Goal: Task Accomplishment & Management: Use online tool/utility

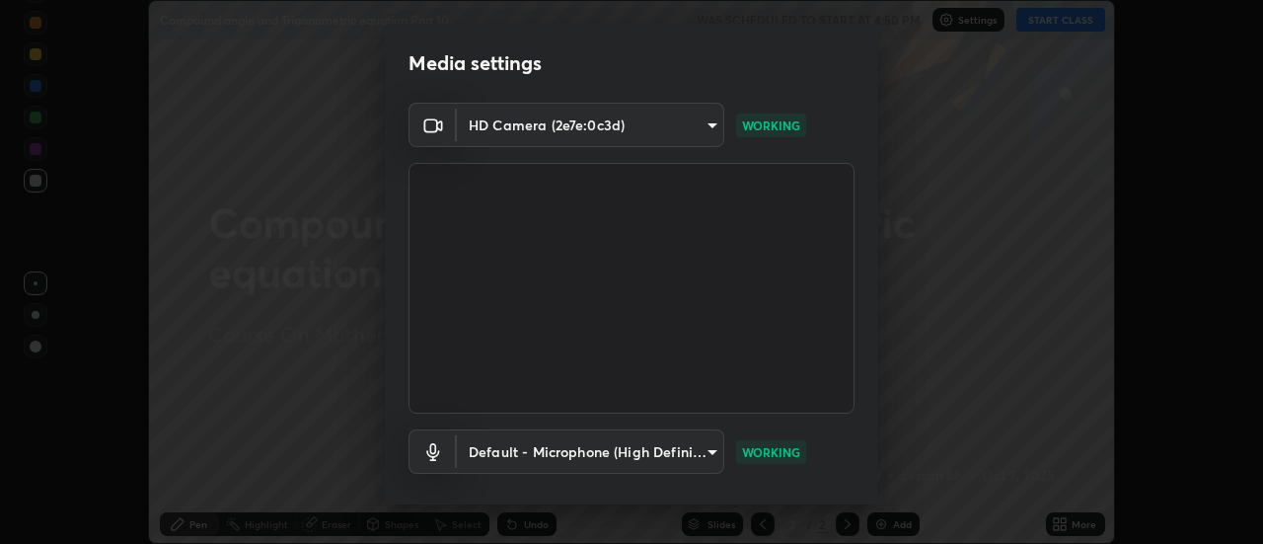
scroll to position [104, 0]
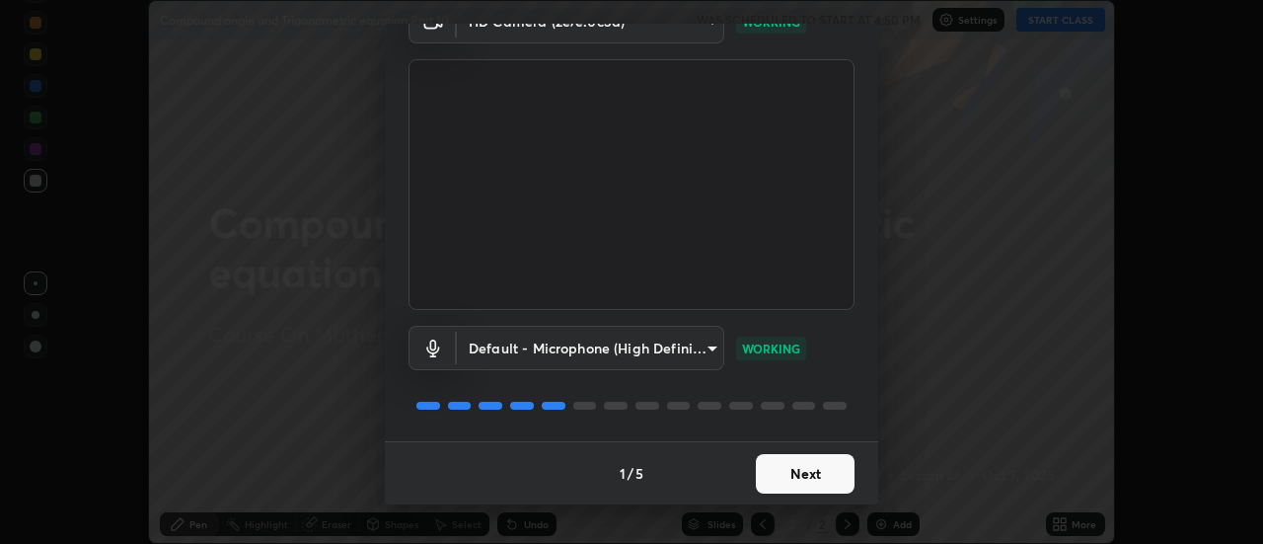
click at [821, 461] on button "Next" at bounding box center [805, 473] width 99 height 39
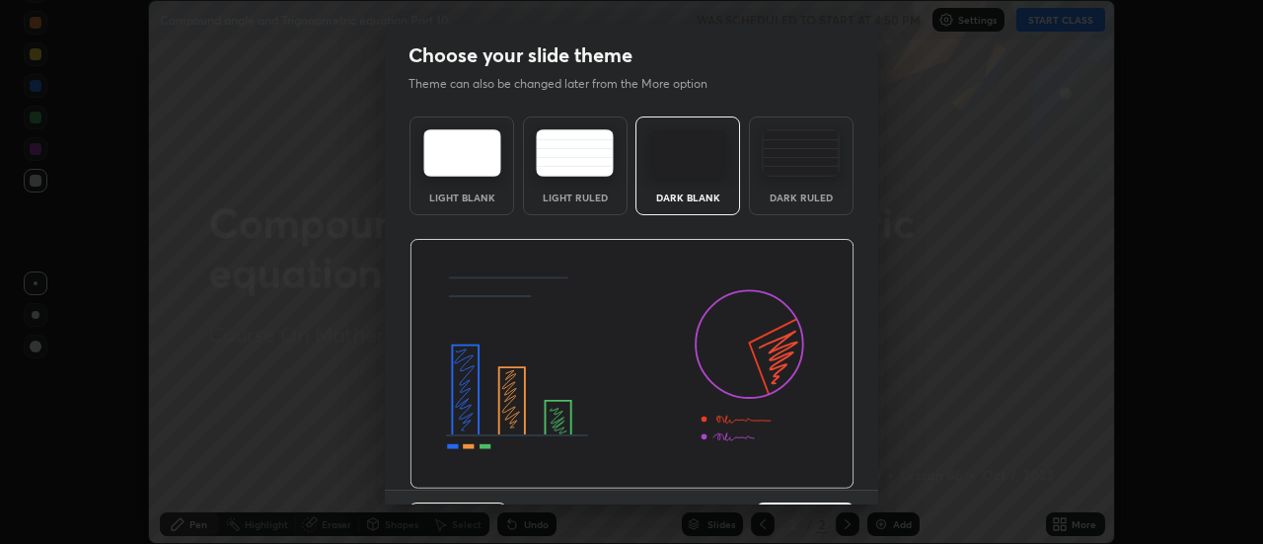
scroll to position [48, 0]
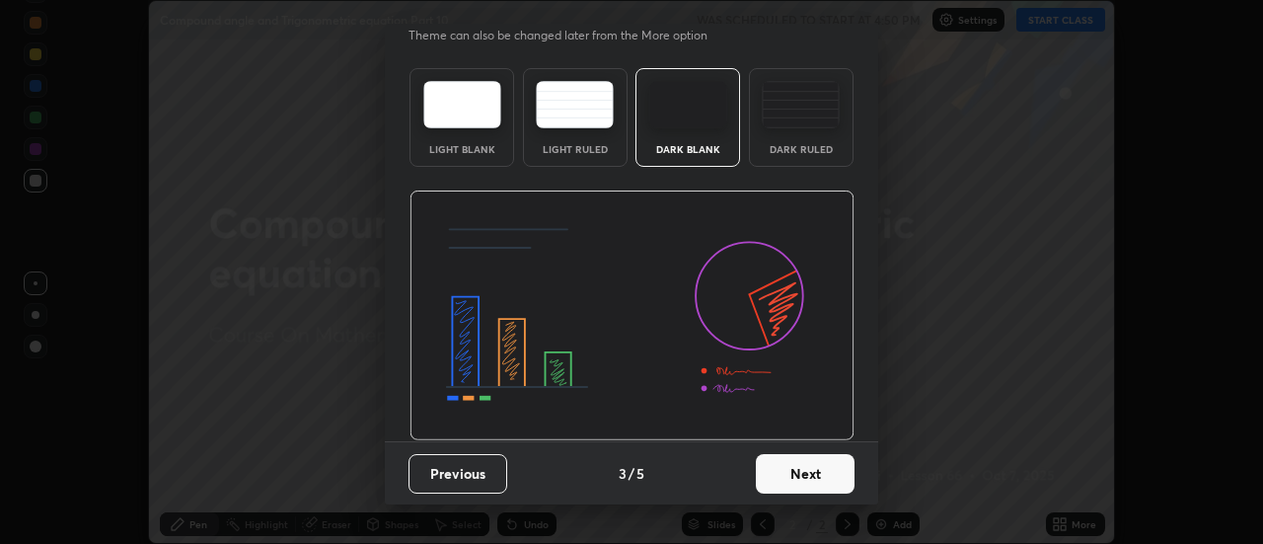
click at [814, 475] on button "Next" at bounding box center [805, 473] width 99 height 39
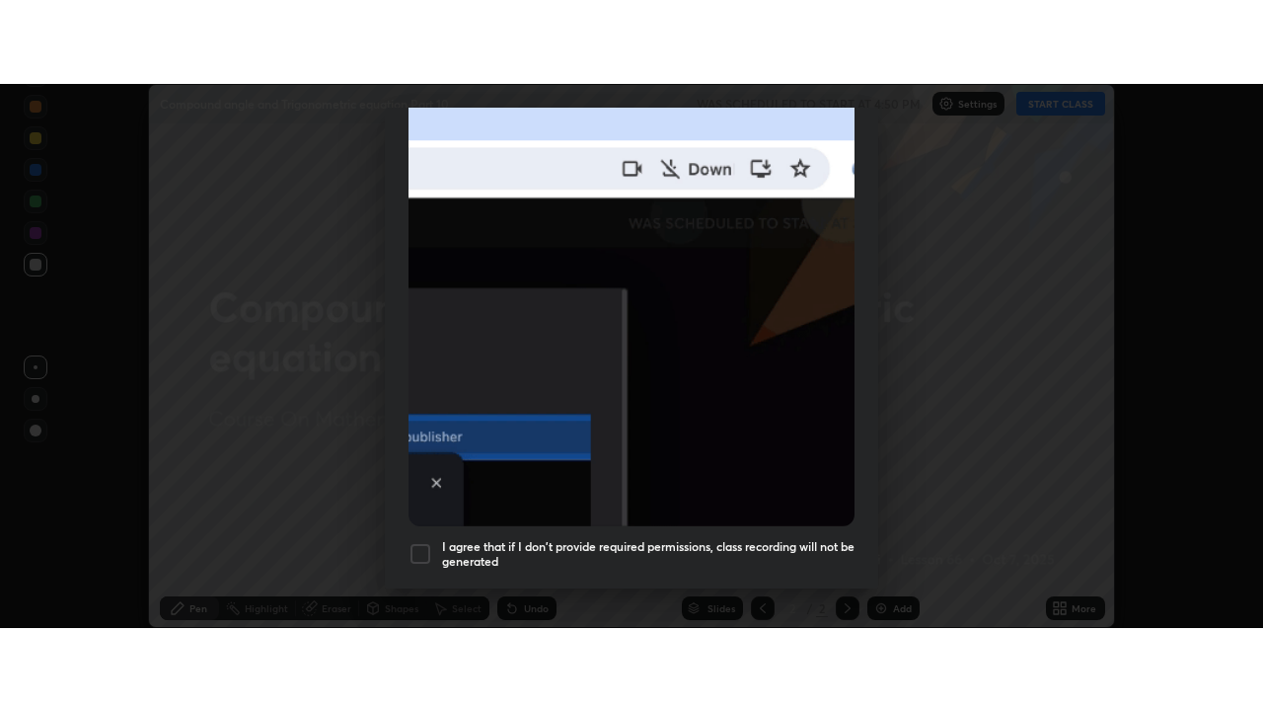
scroll to position [506, 0]
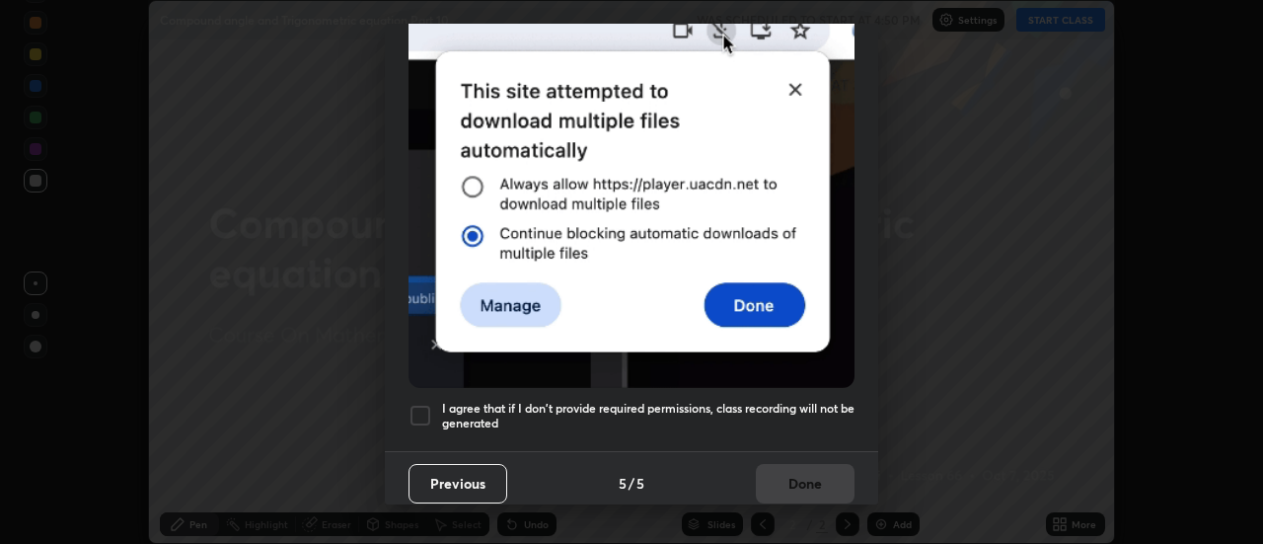
click at [793, 401] on h5 "I agree that if I don't provide required permissions, class recording will not …" at bounding box center [648, 416] width 413 height 31
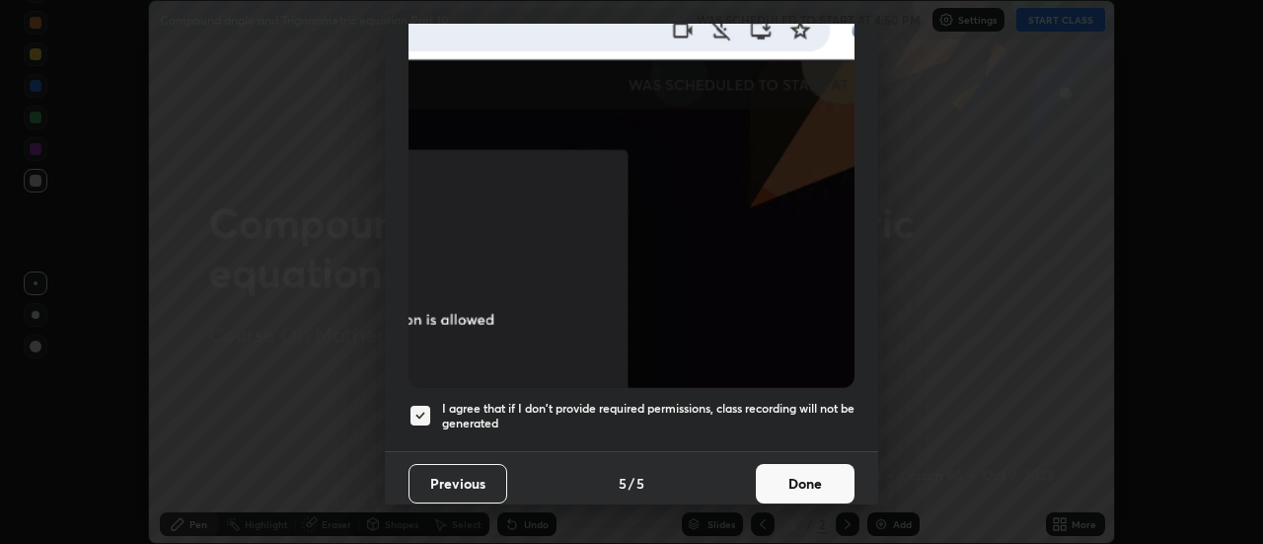
click at [805, 471] on button "Done" at bounding box center [805, 483] width 99 height 39
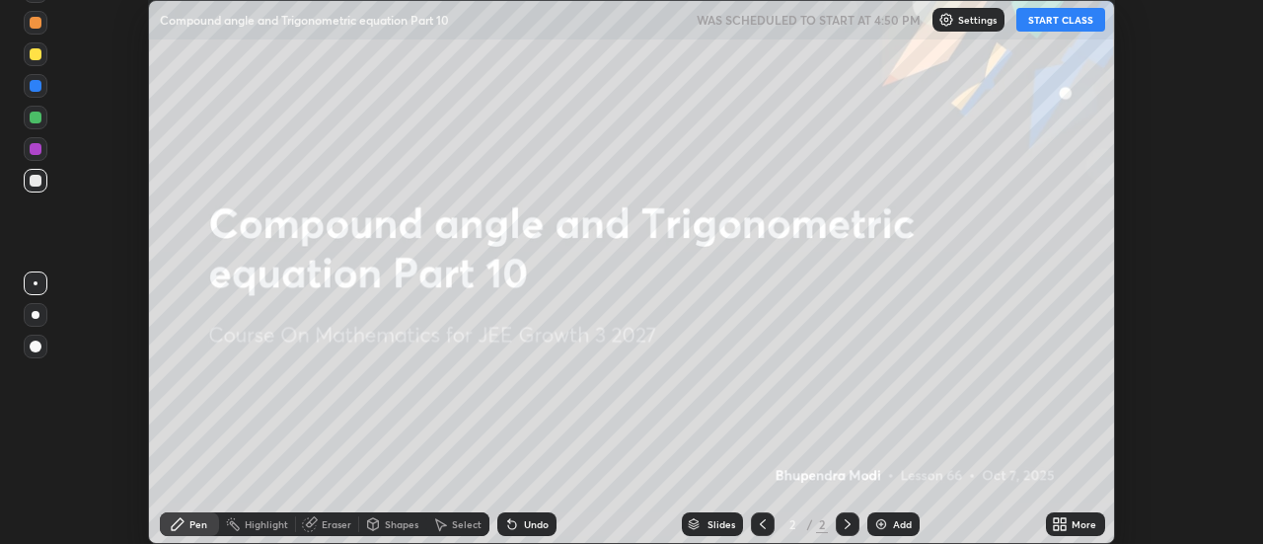
click at [1057, 520] on icon at bounding box center [1056, 520] width 5 height 5
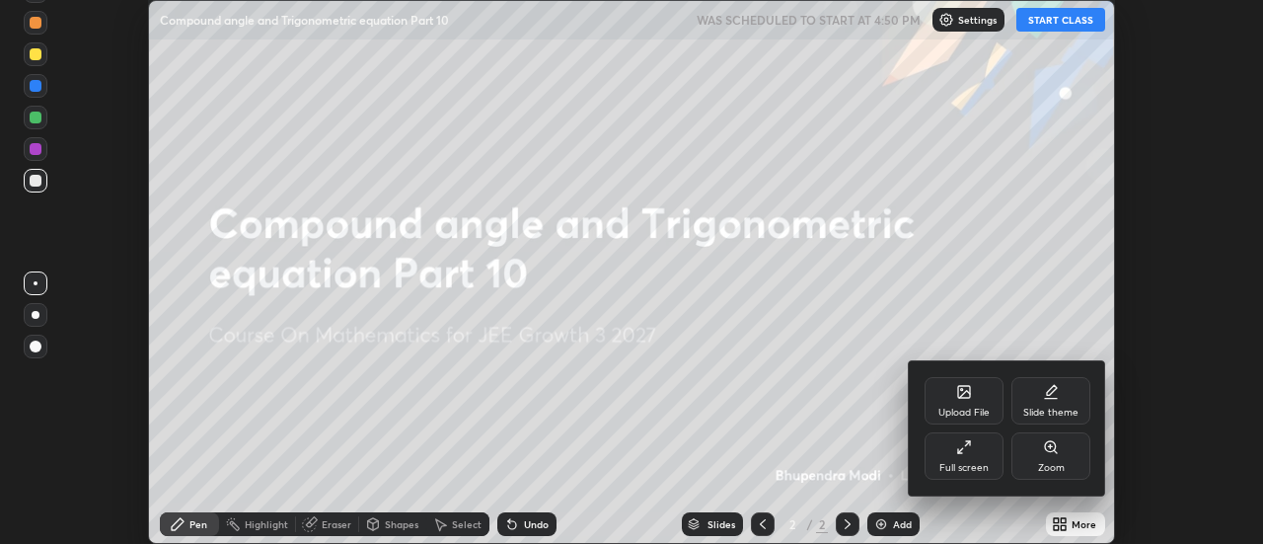
click at [979, 454] on div "Full screen" at bounding box center [964, 455] width 79 height 47
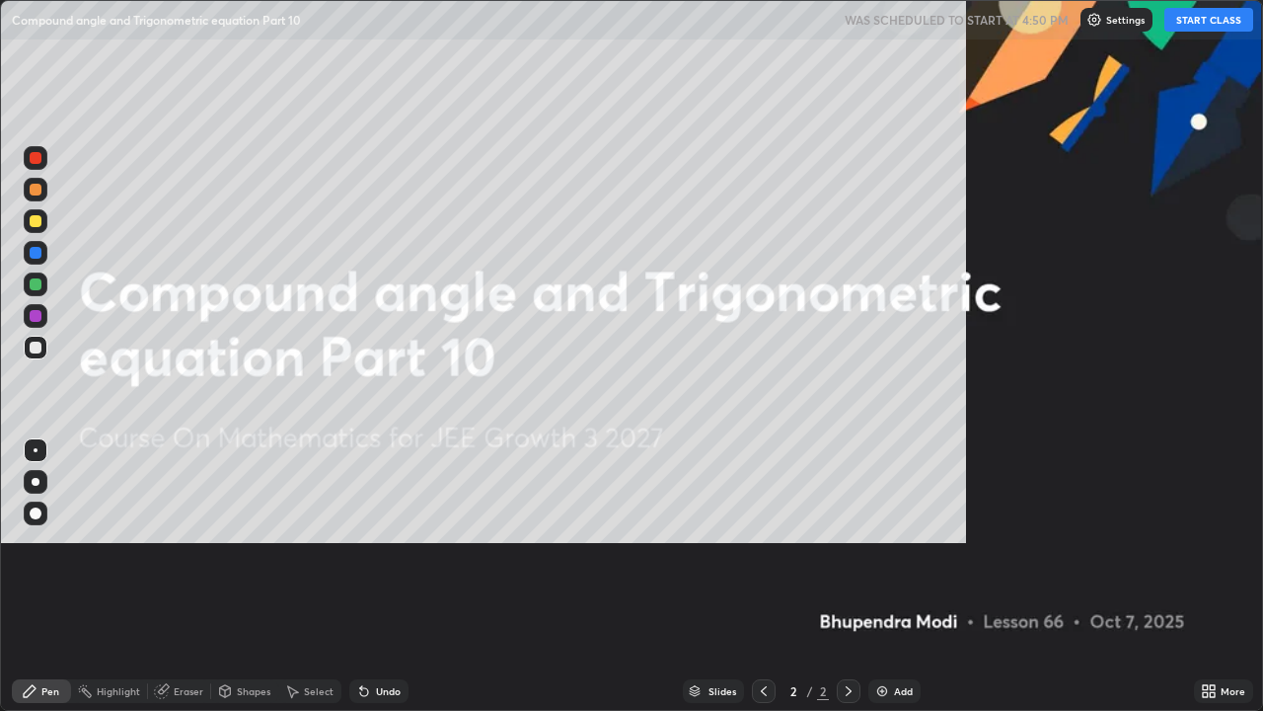
scroll to position [711, 1263]
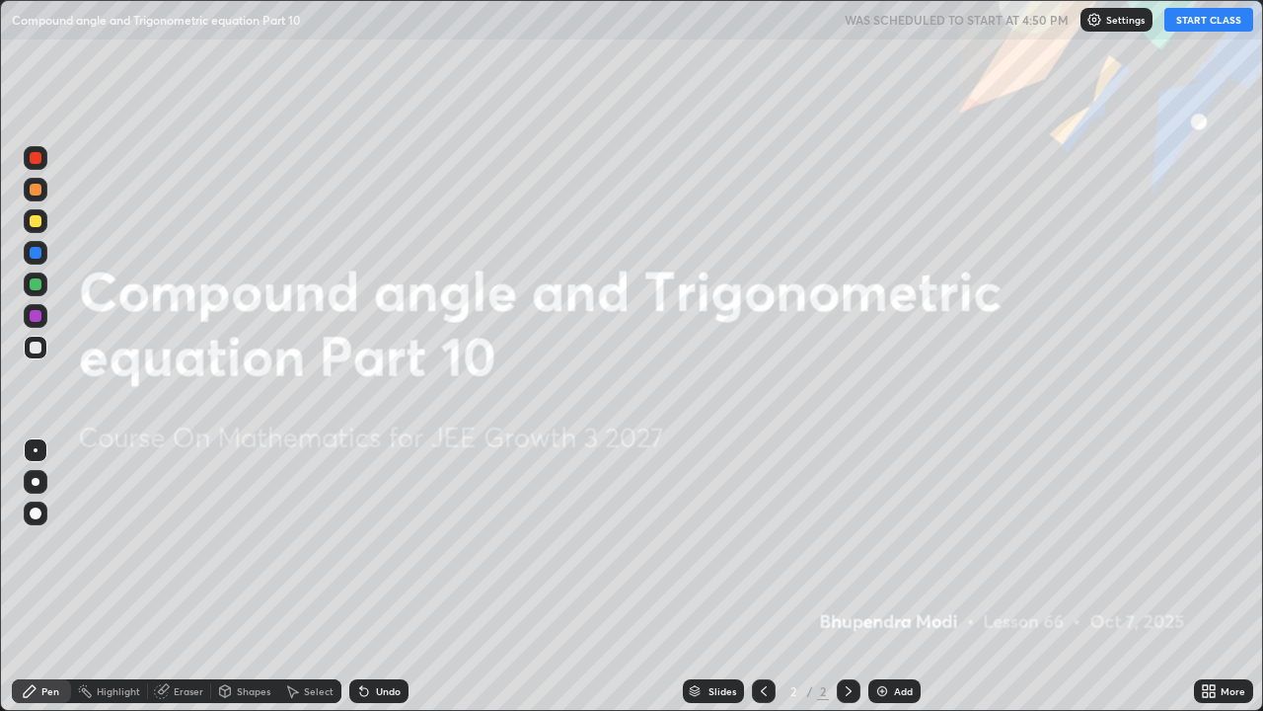
click at [1210, 23] on button "START CLASS" at bounding box center [1209, 20] width 89 height 24
click at [891, 543] on div "Add" at bounding box center [894, 691] width 52 height 24
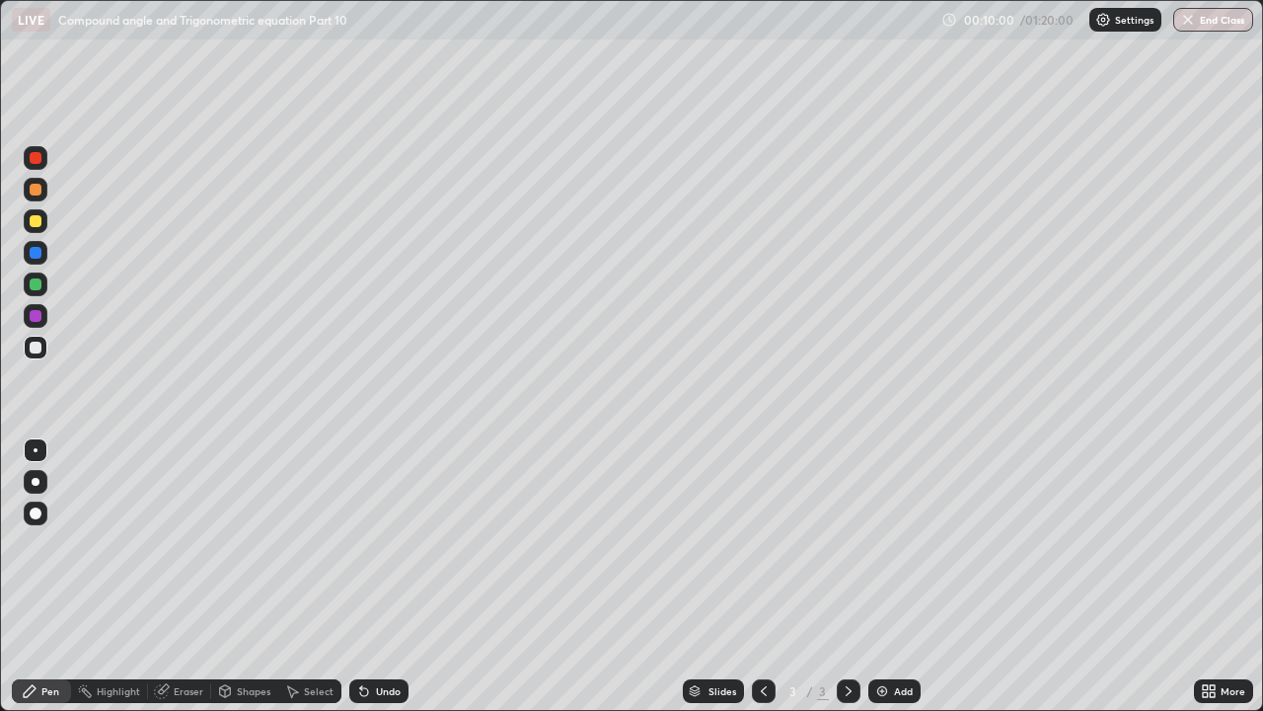
click at [187, 543] on div "Eraser" at bounding box center [179, 691] width 63 height 24
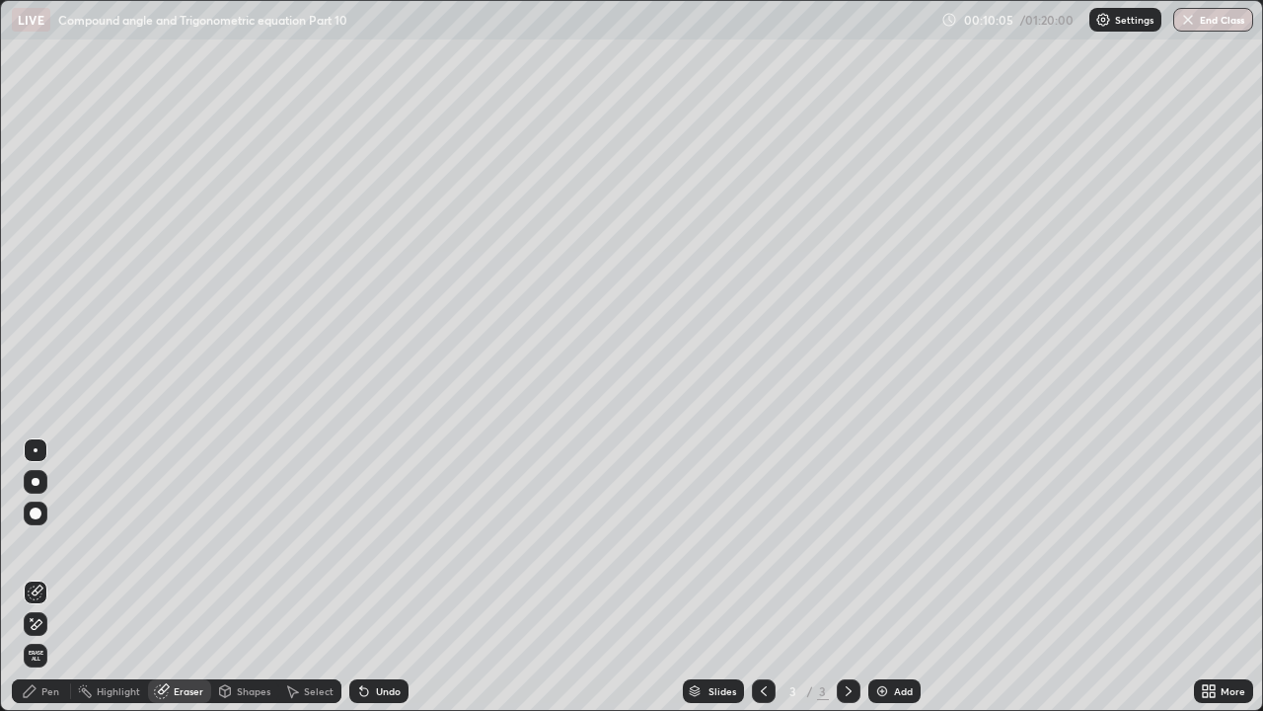
click at [60, 543] on div "Pen" at bounding box center [41, 691] width 59 height 24
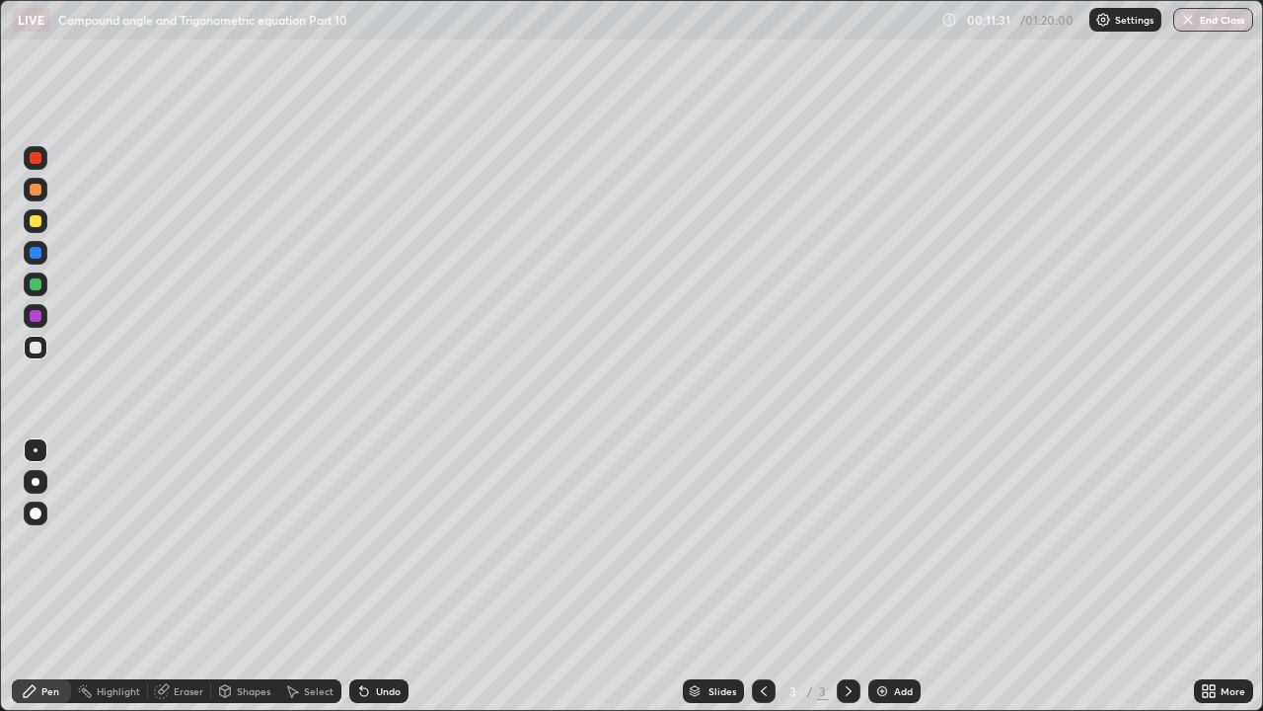
click at [957, 543] on div "Slides 3 / 3 Add" at bounding box center [802, 690] width 786 height 39
click at [966, 543] on div "Slides 3 / 3 Add" at bounding box center [802, 690] width 786 height 39
click at [954, 543] on div "Slides 3 / 3 Add" at bounding box center [802, 690] width 786 height 39
click at [962, 543] on div "Slides 3 / 3 Add" at bounding box center [802, 690] width 786 height 39
click at [888, 543] on div "Add" at bounding box center [894, 691] width 52 height 24
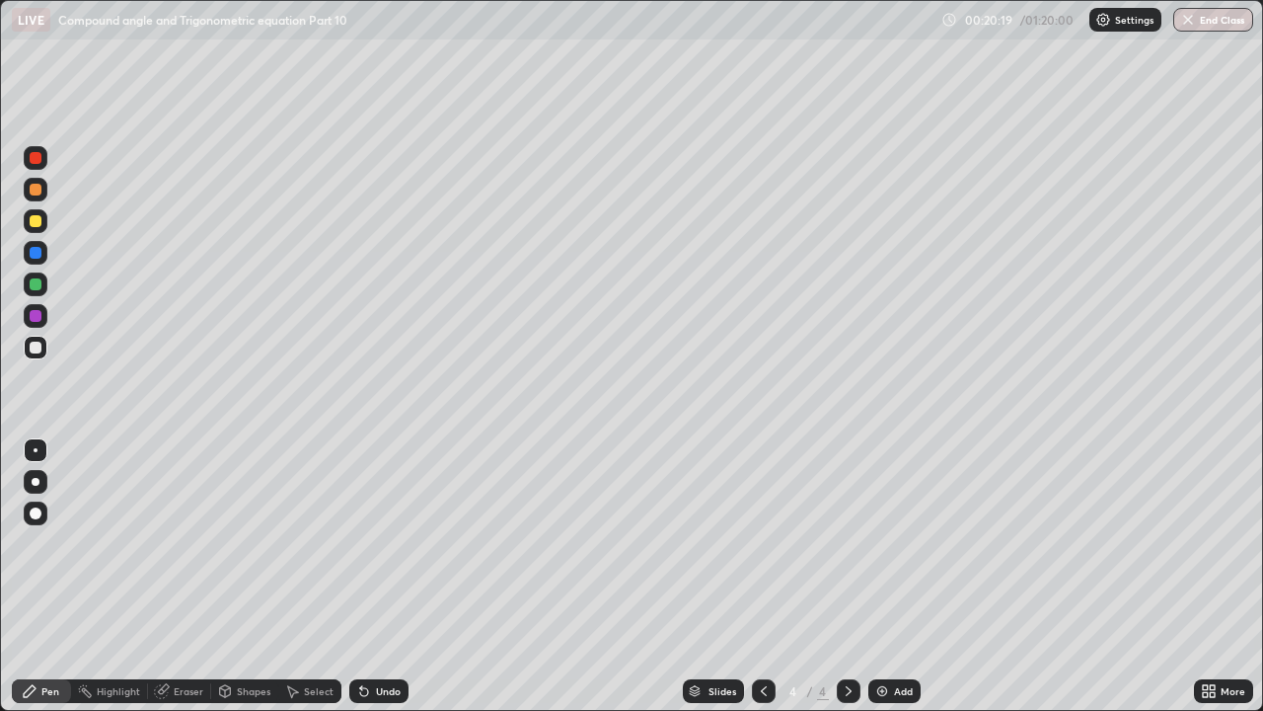
click at [382, 543] on div "Undo" at bounding box center [388, 691] width 25 height 10
click at [373, 543] on div "Undo" at bounding box center [378, 691] width 59 height 24
click at [376, 543] on div "Undo" at bounding box center [388, 691] width 25 height 10
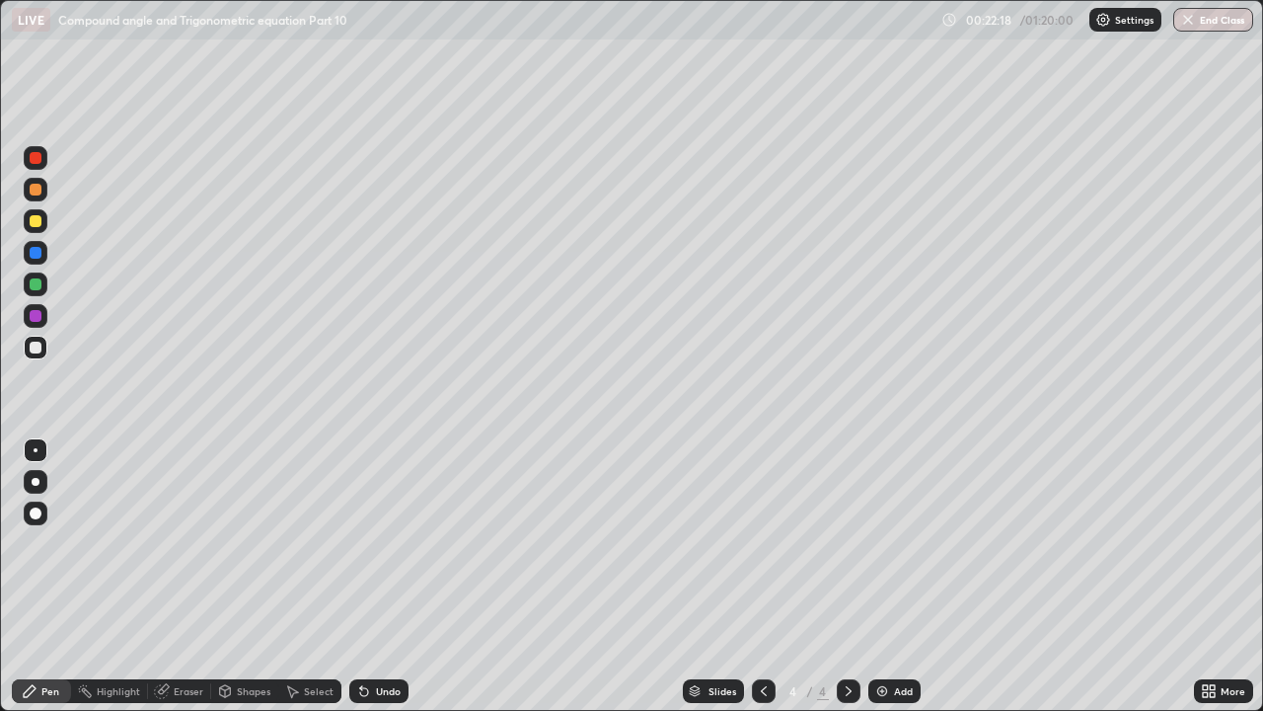
click at [376, 543] on div "Undo" at bounding box center [388, 691] width 25 height 10
click at [361, 543] on icon at bounding box center [364, 692] width 8 height 8
click at [883, 543] on img at bounding box center [882, 691] width 16 height 16
click at [392, 543] on div "Undo" at bounding box center [388, 691] width 25 height 10
click at [391, 543] on div "Undo" at bounding box center [378, 691] width 59 height 24
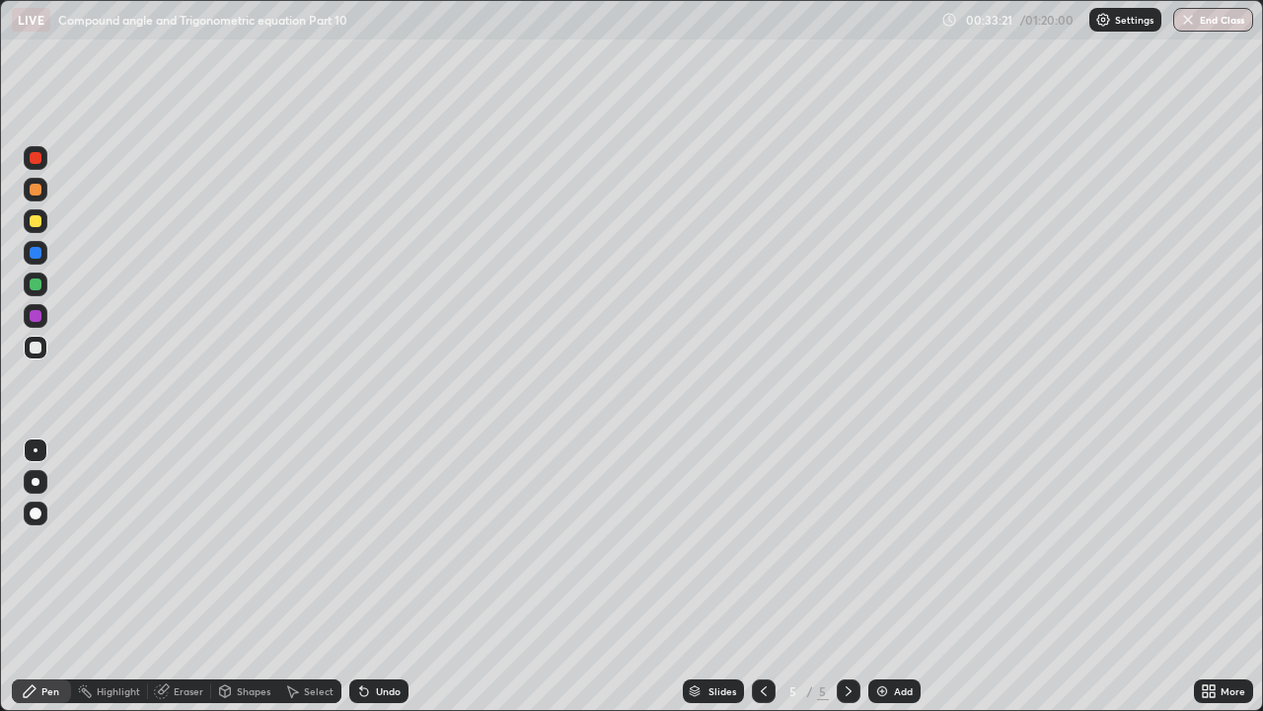
click at [396, 543] on div "Undo" at bounding box center [388, 691] width 25 height 10
click at [894, 543] on div "Add" at bounding box center [903, 691] width 19 height 10
click at [389, 543] on div "Undo" at bounding box center [388, 691] width 25 height 10
click at [895, 543] on div "Add" at bounding box center [894, 691] width 52 height 24
click at [36, 221] on div at bounding box center [36, 221] width 12 height 12
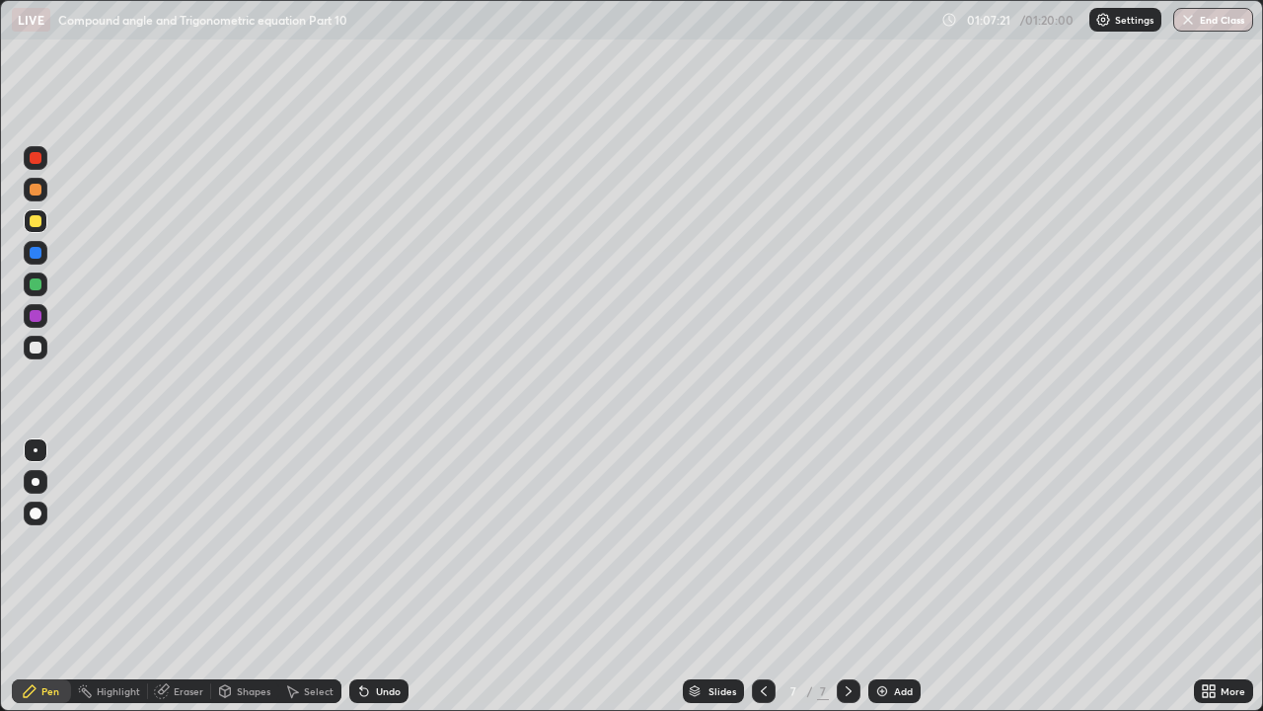
click at [889, 543] on div "Add" at bounding box center [894, 691] width 52 height 24
click at [389, 543] on div "Undo" at bounding box center [388, 691] width 25 height 10
click at [379, 543] on div "Undo" at bounding box center [378, 691] width 59 height 24
click at [385, 543] on div "Undo" at bounding box center [378, 691] width 59 height 24
click at [387, 543] on div "Undo" at bounding box center [388, 691] width 25 height 10
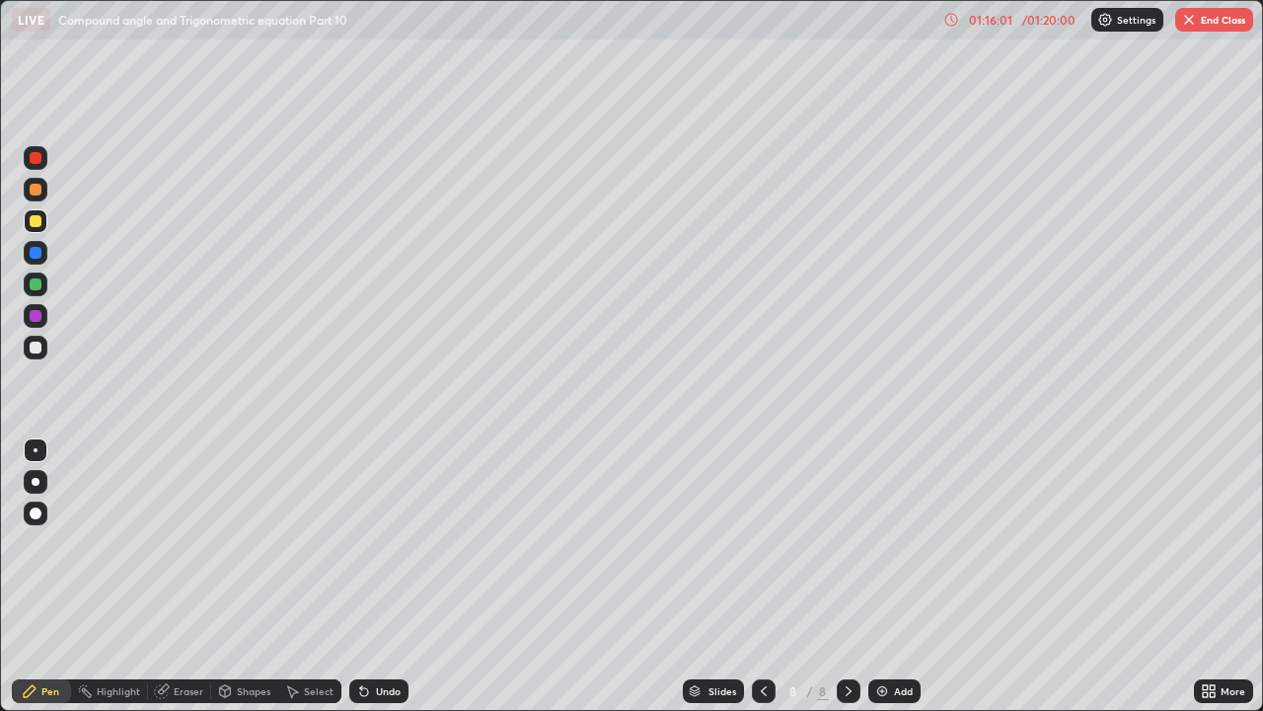
click at [45, 351] on div at bounding box center [36, 348] width 24 height 24
click at [890, 543] on div "Add" at bounding box center [894, 691] width 52 height 24
click at [385, 543] on div "Undo" at bounding box center [388, 691] width 25 height 10
click at [380, 543] on div "Undo" at bounding box center [388, 691] width 25 height 10
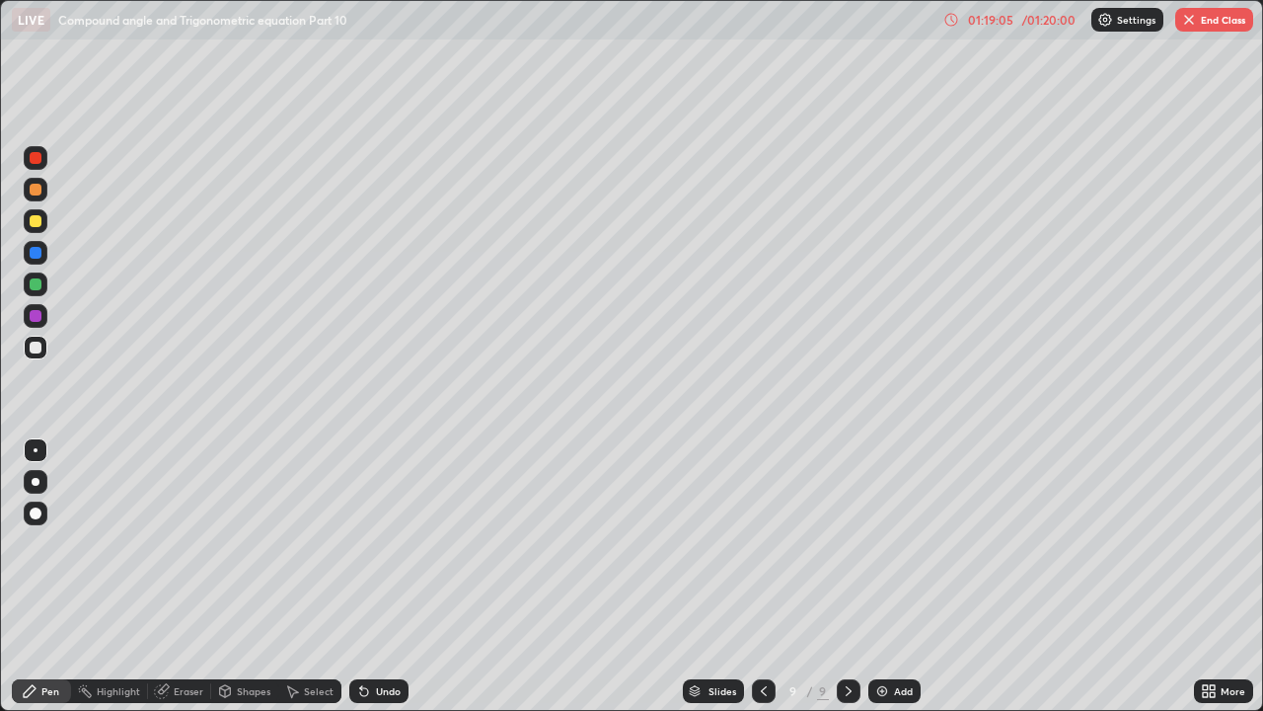
click at [379, 543] on div "Undo" at bounding box center [378, 691] width 59 height 24
click at [381, 543] on div "Undo" at bounding box center [378, 691] width 59 height 24
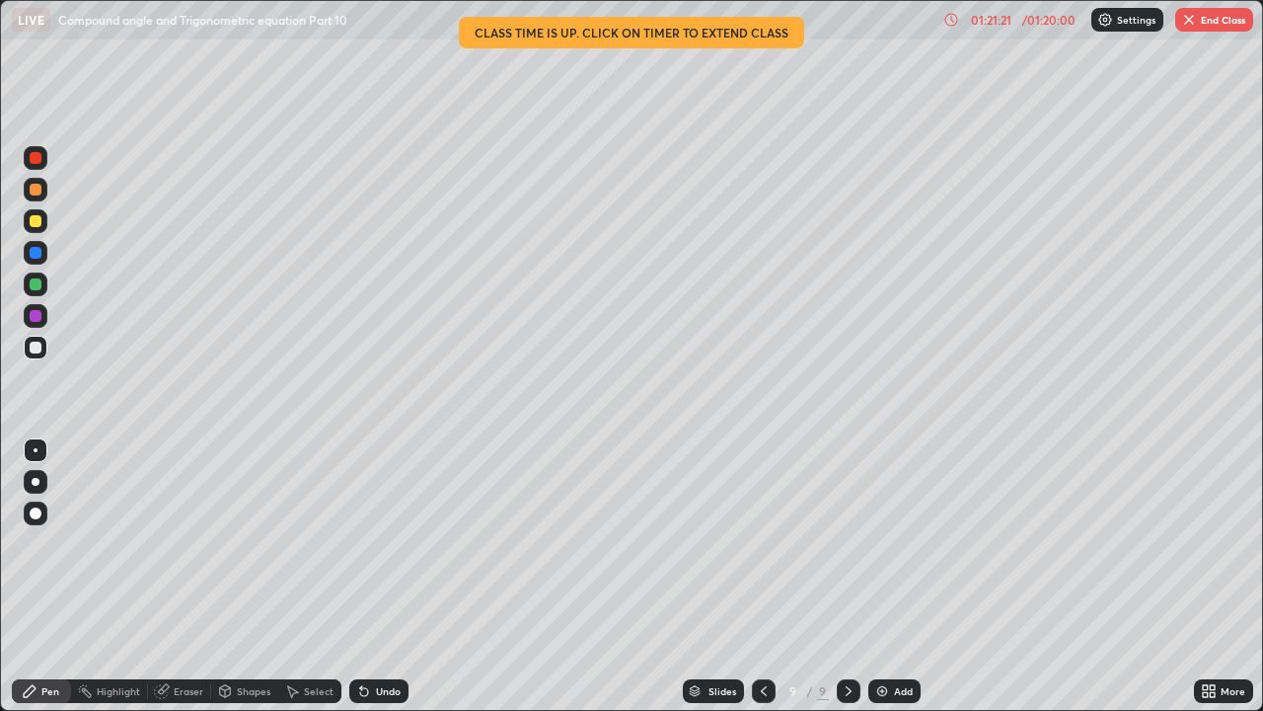
click at [388, 543] on div "Undo" at bounding box center [388, 691] width 25 height 10
click at [389, 543] on div "Undo" at bounding box center [388, 691] width 25 height 10
click at [392, 543] on div "Undo" at bounding box center [378, 691] width 59 height 24
click at [385, 543] on div "Undo" at bounding box center [378, 691] width 59 height 24
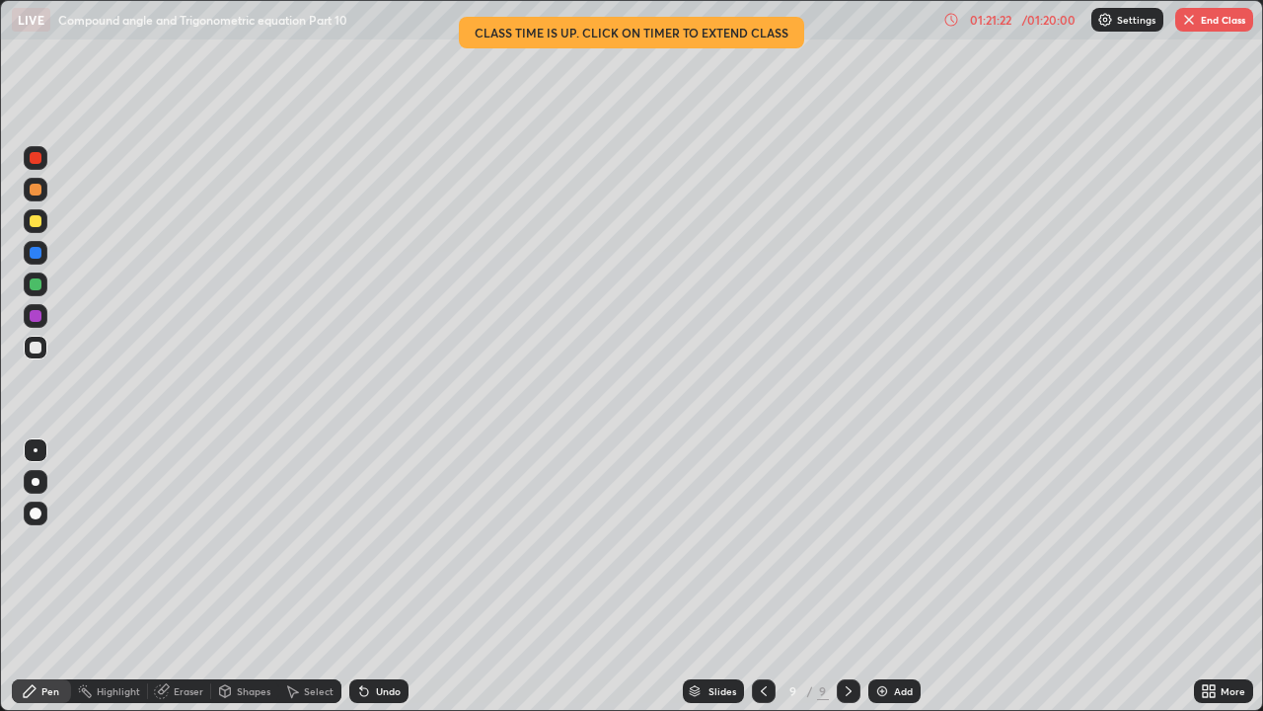
click at [382, 543] on div "Undo" at bounding box center [378, 691] width 59 height 24
click at [378, 543] on div "Undo" at bounding box center [378, 691] width 59 height 24
click at [1211, 20] on button "End Class" at bounding box center [1214, 20] width 78 height 24
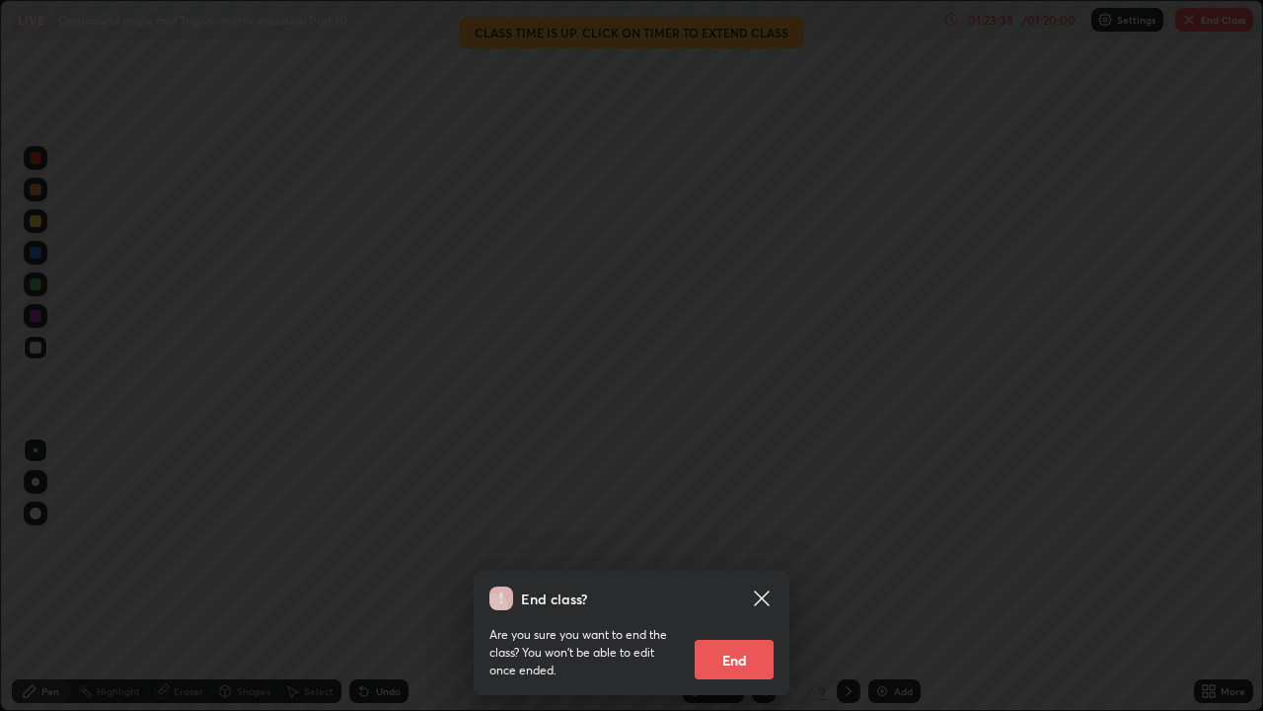
click at [758, 543] on button "End" at bounding box center [734, 659] width 79 height 39
